Goal: Transaction & Acquisition: Purchase product/service

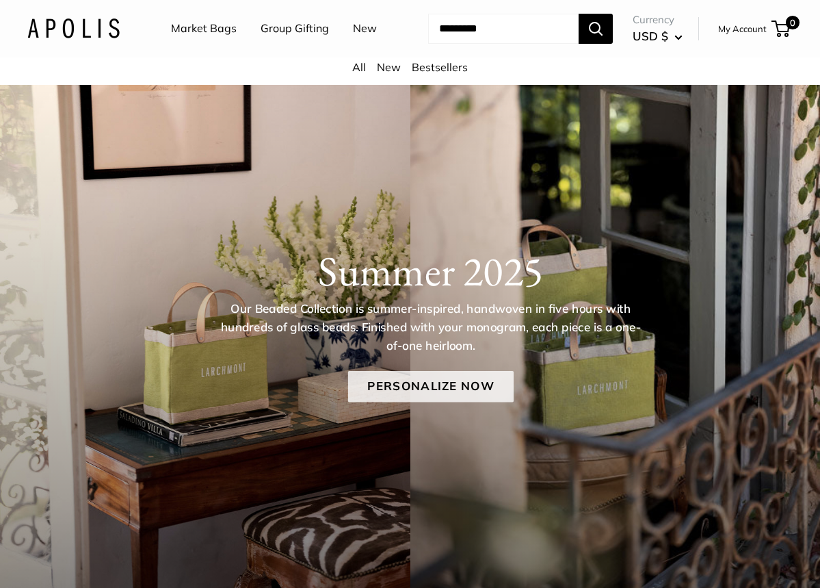
click at [395, 374] on link "Personalize Now" at bounding box center [430, 386] width 166 height 31
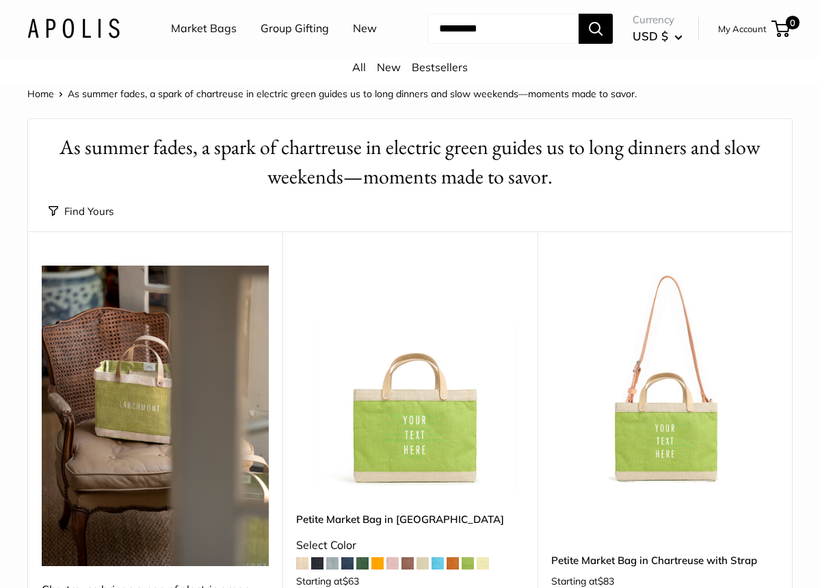
click at [0, 0] on img at bounding box center [0, 0] width 0 height 0
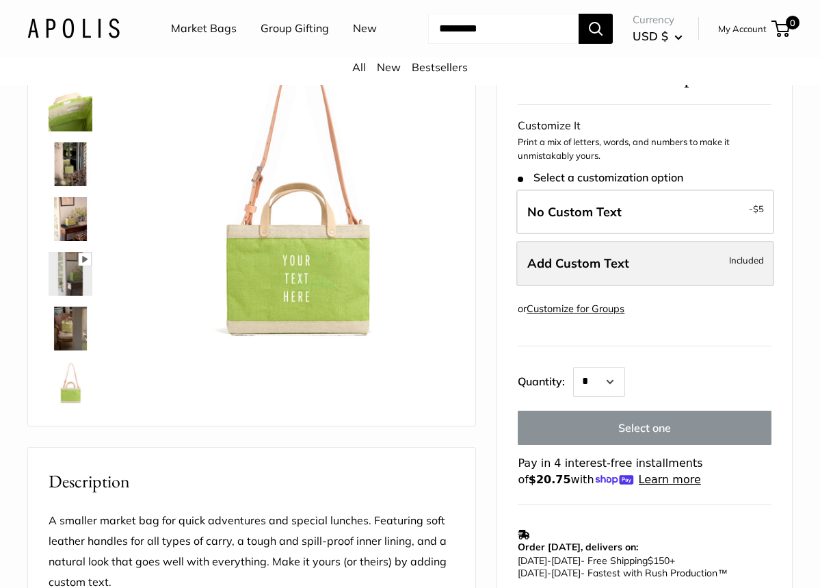
scroll to position [148, 0]
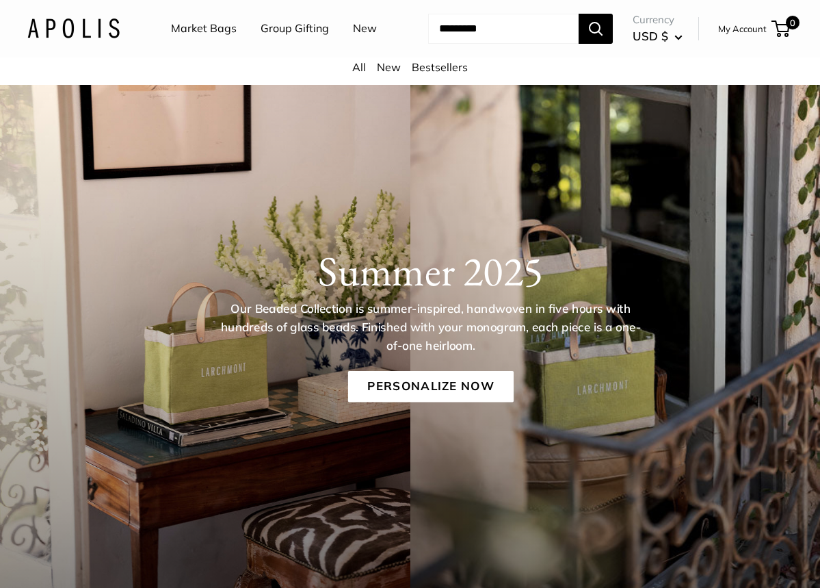
click at [229, 29] on link "Market Bags" at bounding box center [204, 28] width 66 height 21
click at [432, 70] on link "Bestsellers" at bounding box center [440, 67] width 56 height 14
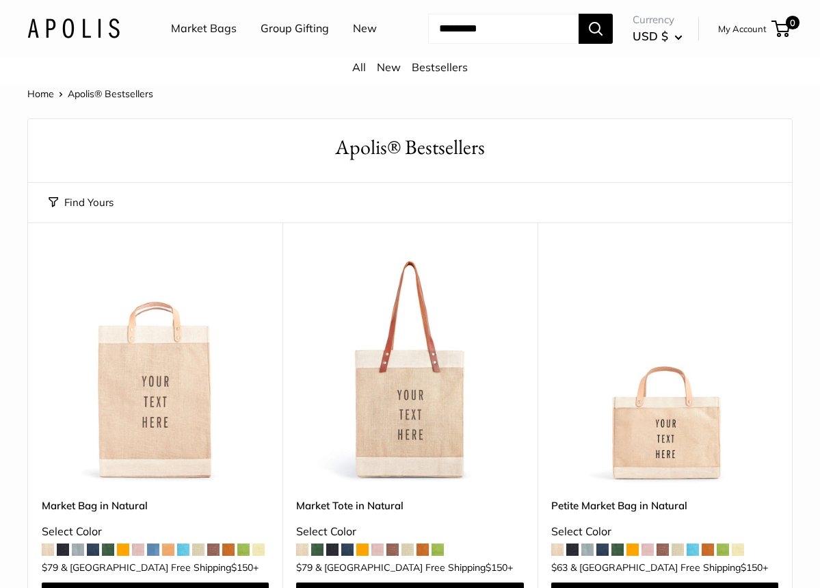
click at [0, 0] on img at bounding box center [0, 0] width 0 height 0
